Goal: Information Seeking & Learning: Learn about a topic

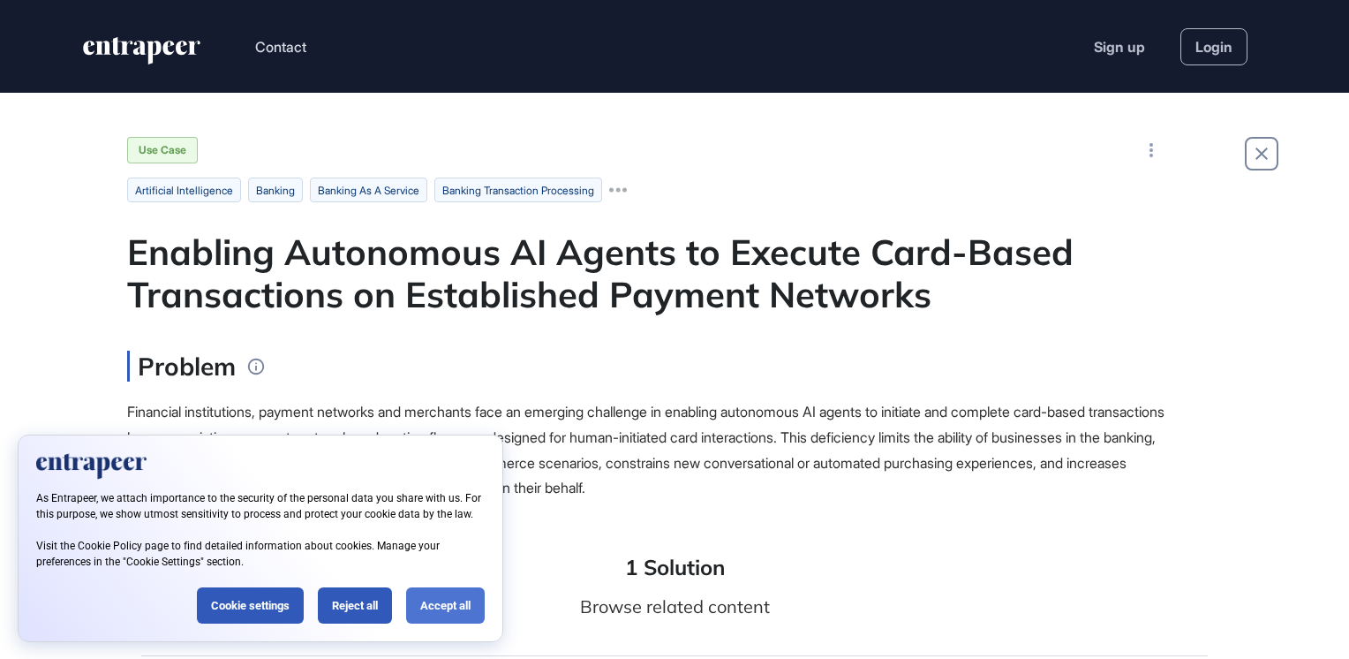
click at [455, 607] on div "Accept all" at bounding box center [445, 605] width 79 height 36
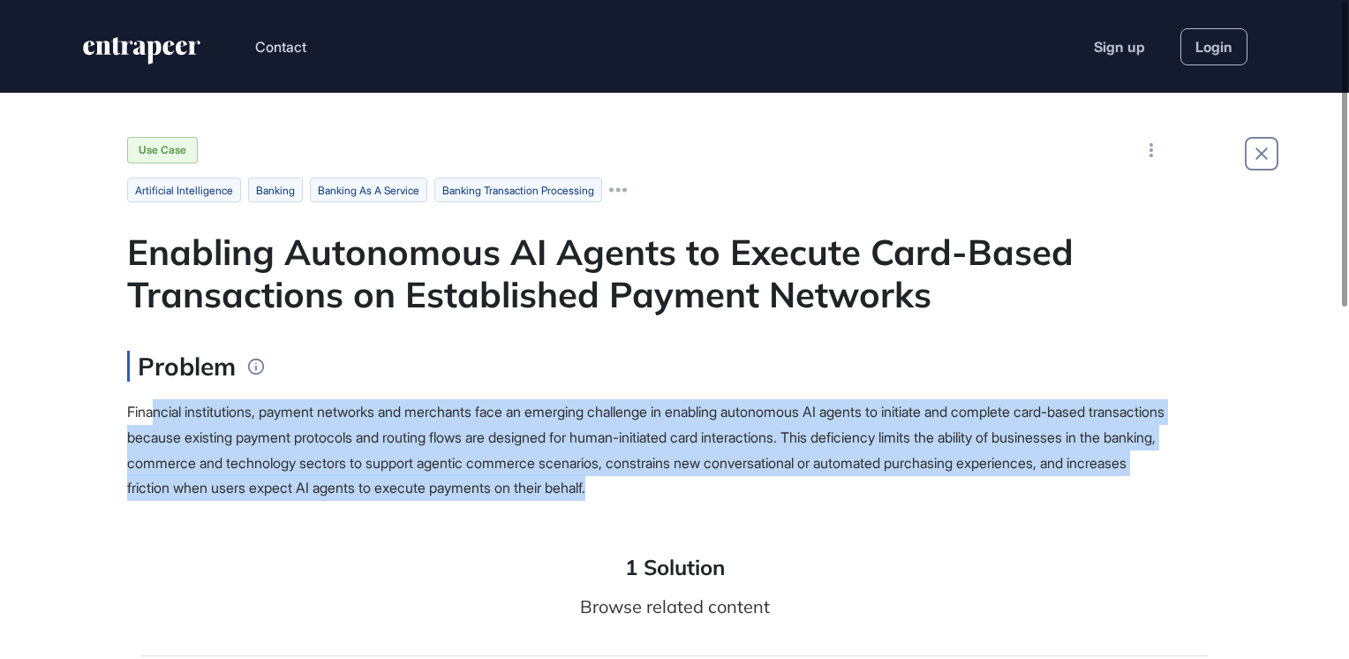
drag, startPoint x: 184, startPoint y: 407, endPoint x: 932, endPoint y: 495, distance: 753.0
click at [932, 495] on div "Financial institutions, payment networks and merchants face an emerging challen…" at bounding box center [648, 450] width 1042 height 102
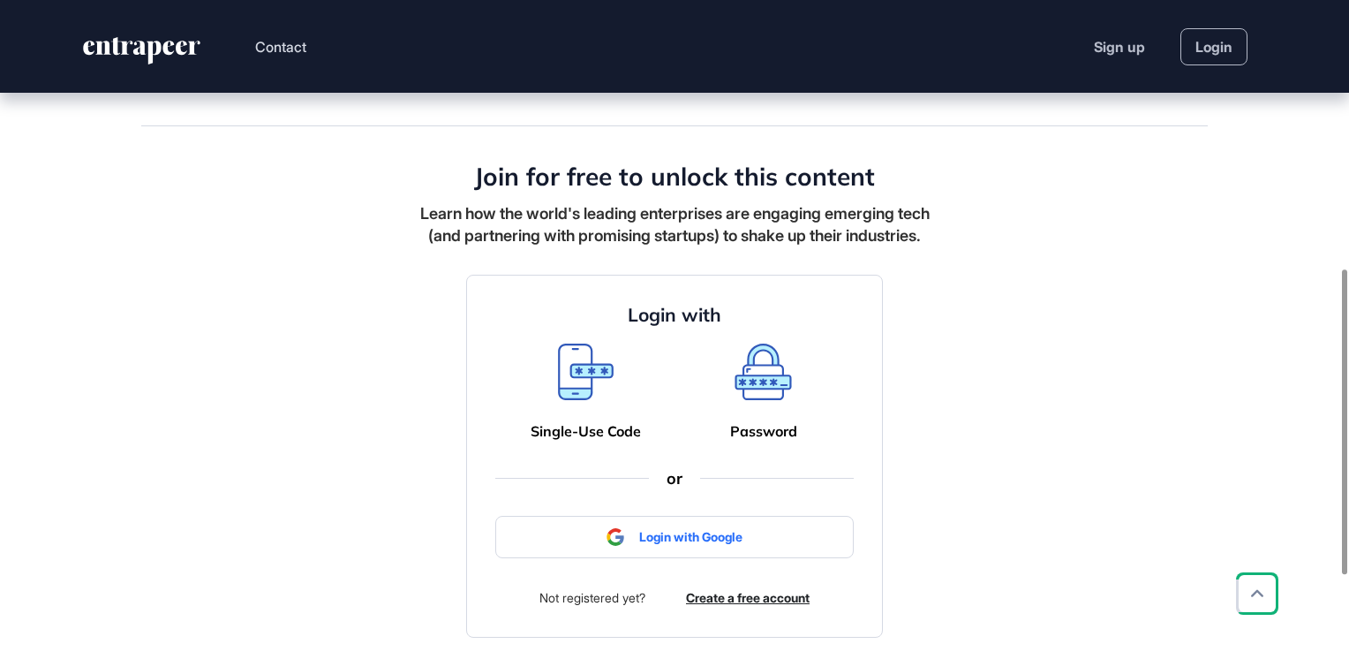
scroll to position [756, 0]
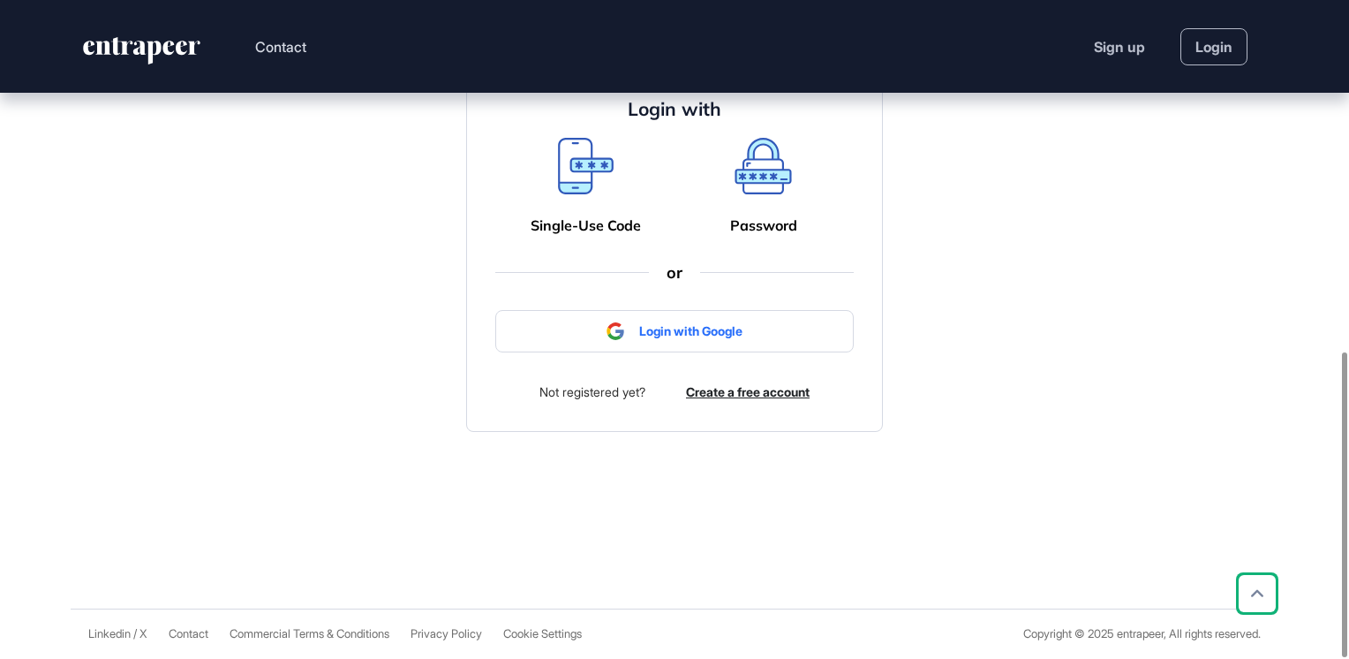
click at [579, 169] on icon at bounding box center [586, 166] width 56 height 57
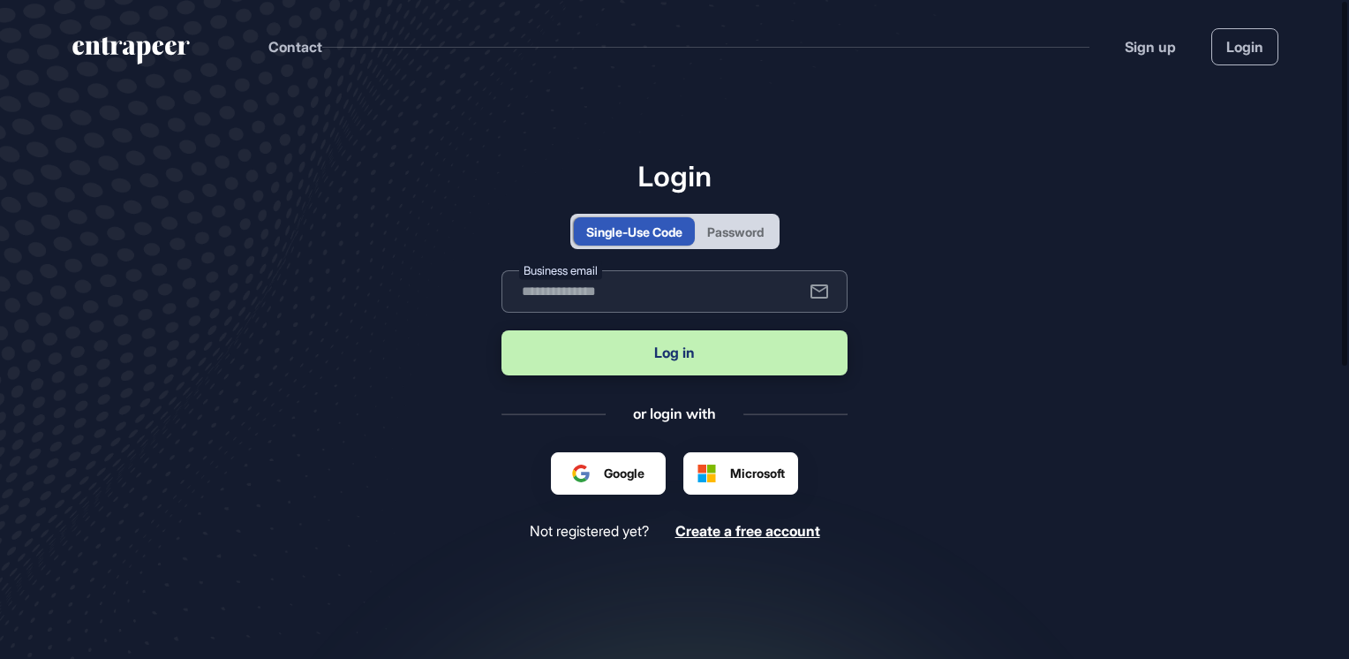
click at [574, 293] on input "text" at bounding box center [675, 291] width 346 height 42
type input "**********"
click at [639, 355] on button "Log in" at bounding box center [675, 352] width 346 height 45
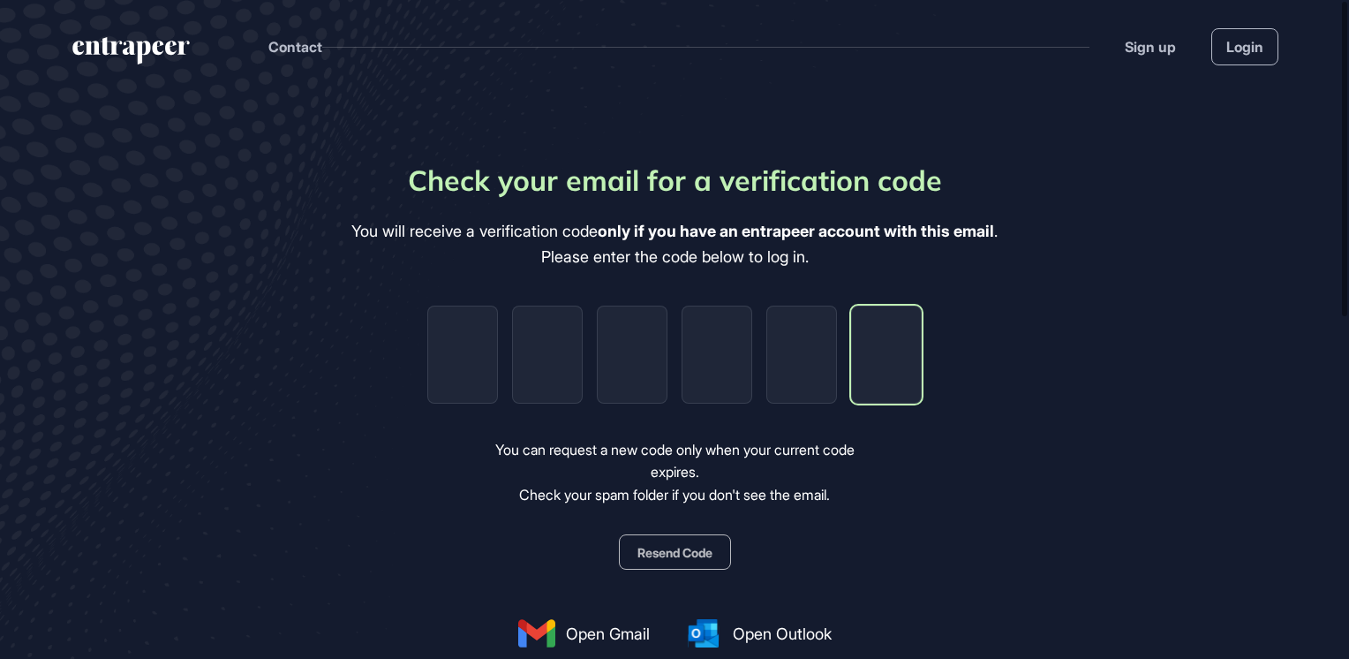
paste input "*"
type input "*"
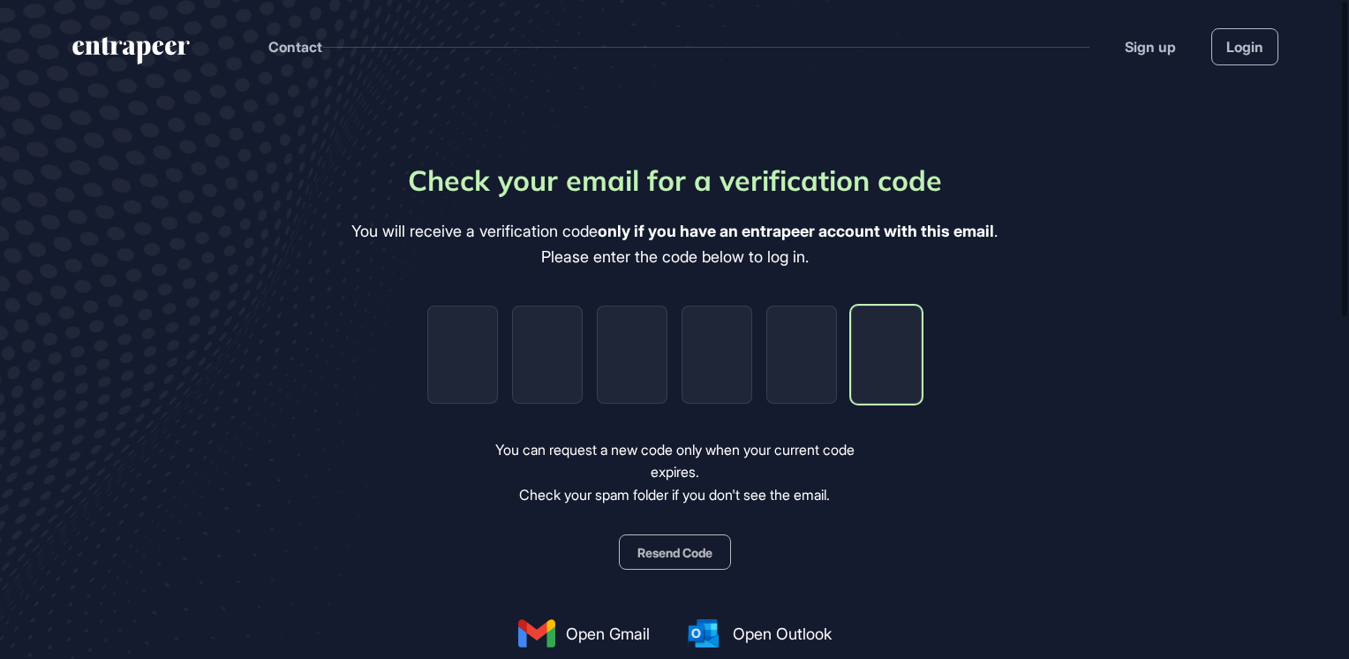
type input "*"
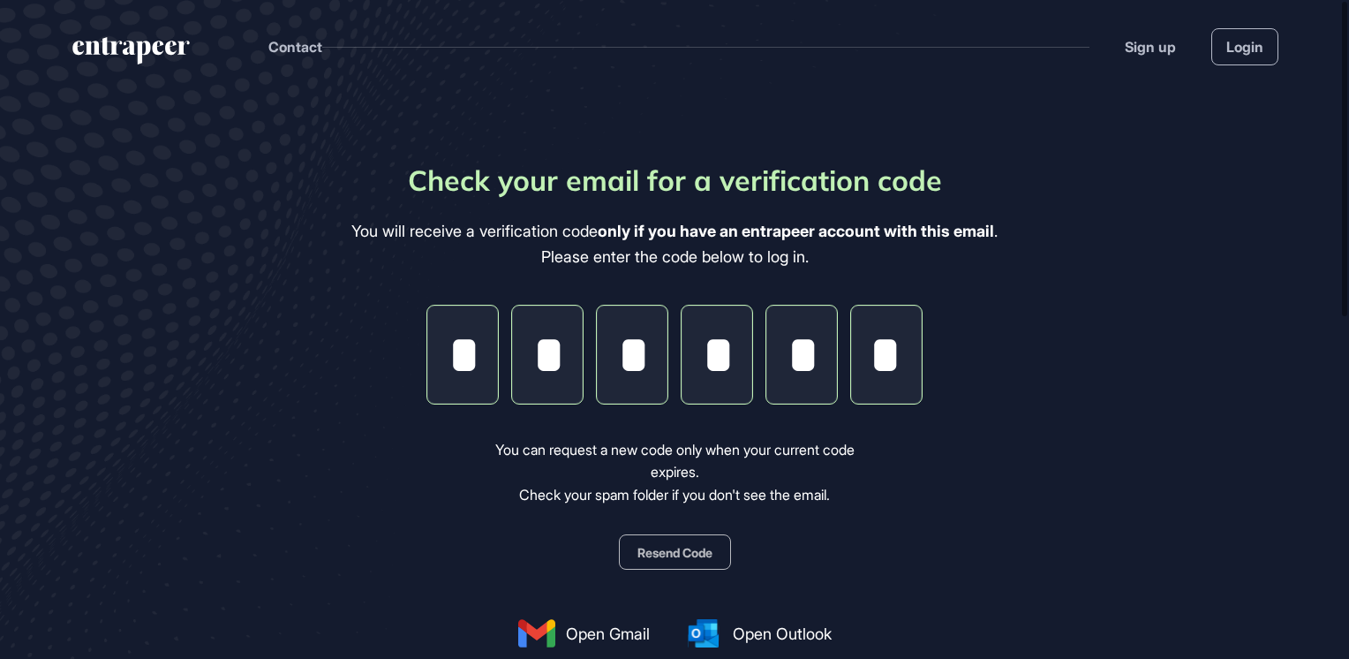
click at [671, 549] on button "Resend Code" at bounding box center [675, 551] width 112 height 35
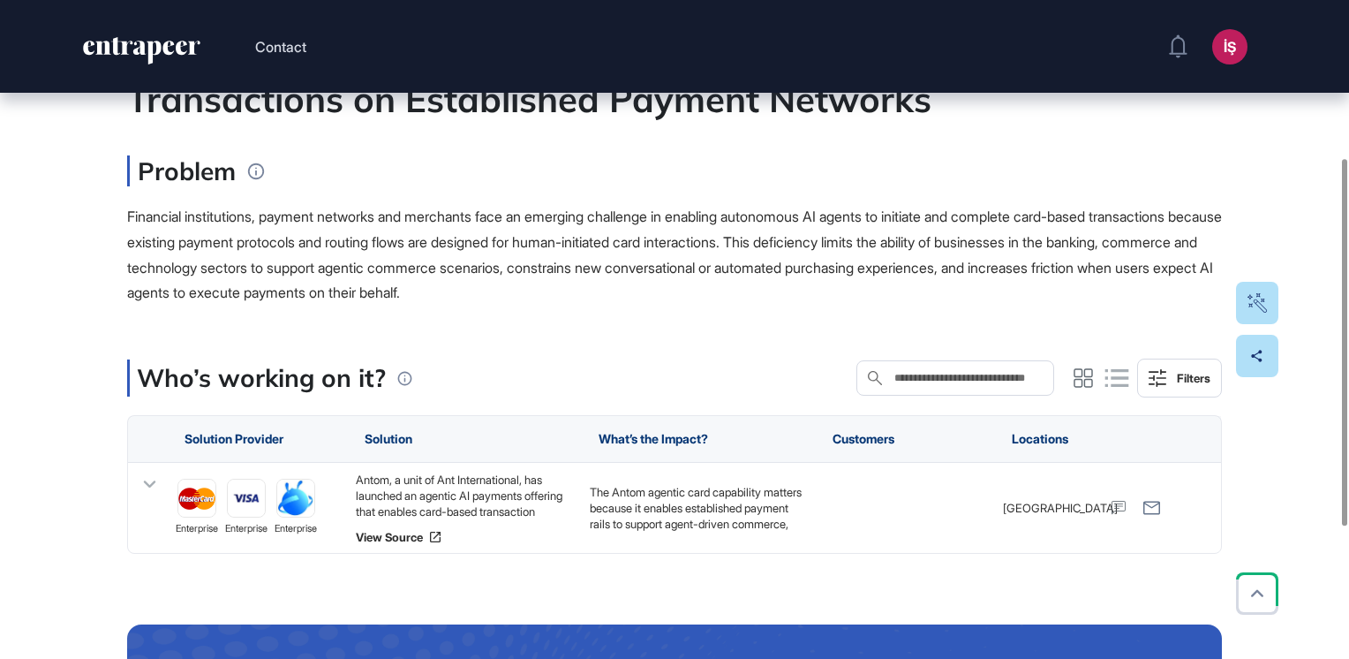
scroll to position [341, 0]
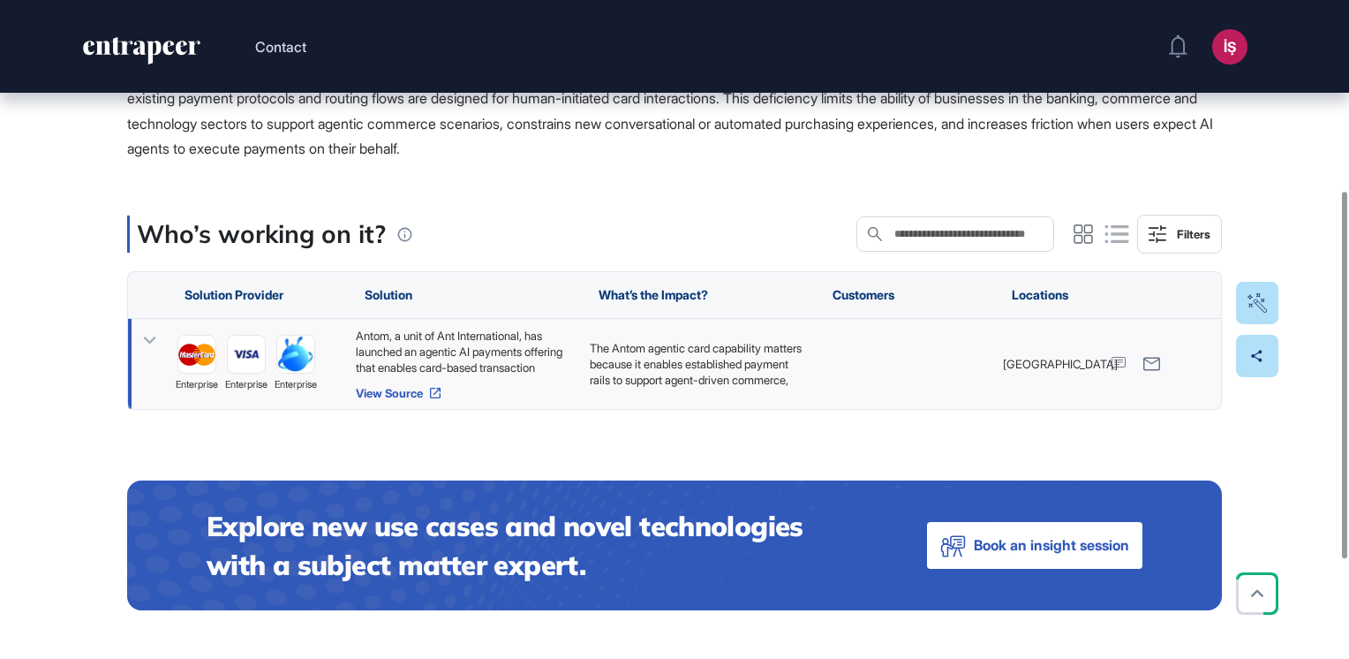
click at [438, 394] on icon at bounding box center [435, 393] width 14 height 14
click at [401, 390] on link "View Source" at bounding box center [464, 393] width 216 height 14
